Goal: Task Accomplishment & Management: Manage account settings

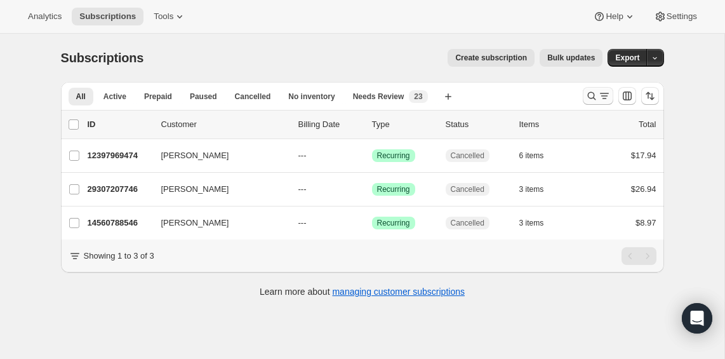
click at [593, 87] on button "Search and filter results" at bounding box center [598, 96] width 30 height 18
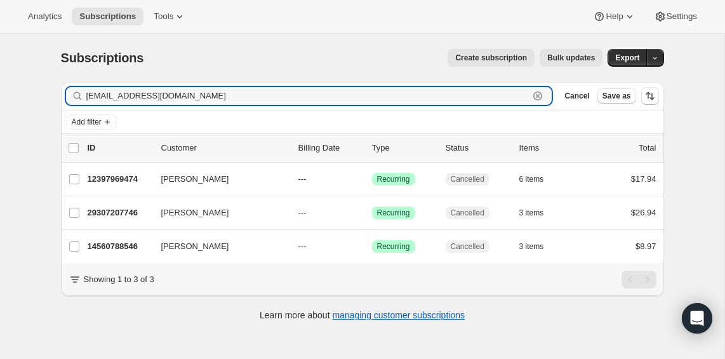
click at [538, 96] on icon "button" at bounding box center [538, 96] width 4 height 4
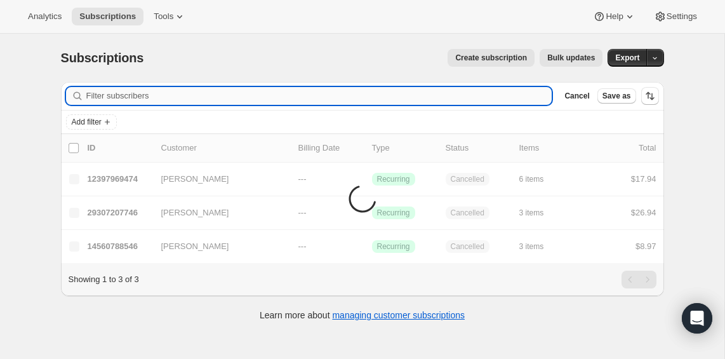
paste input "[EMAIL_ADDRESS][DOMAIN_NAME]"
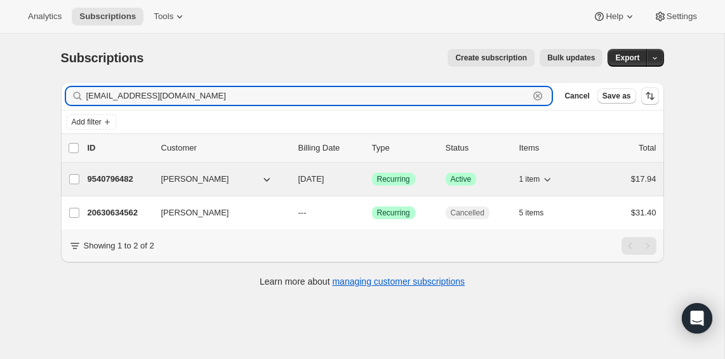
type input "[EMAIL_ADDRESS][DOMAIN_NAME]"
click at [114, 182] on p "9540796482" at bounding box center [119, 179] width 63 height 13
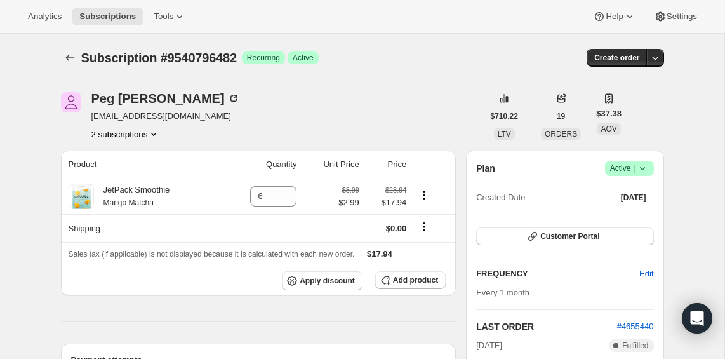
click at [638, 167] on icon at bounding box center [642, 168] width 13 height 13
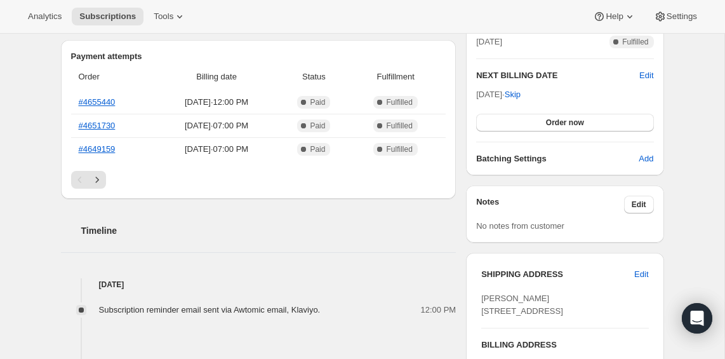
scroll to position [307, 0]
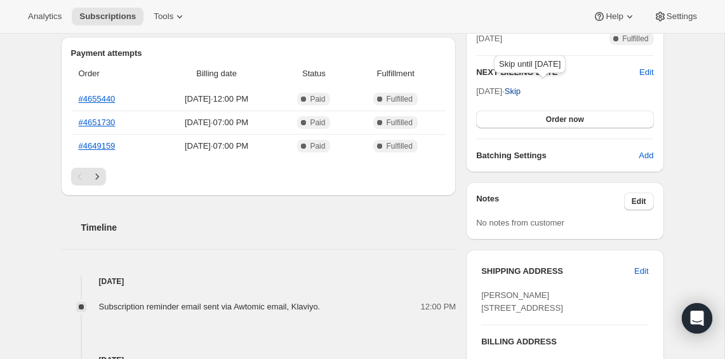
click at [521, 88] on span "Skip" at bounding box center [513, 91] width 16 height 13
